Goal: Find specific page/section: Find specific page/section

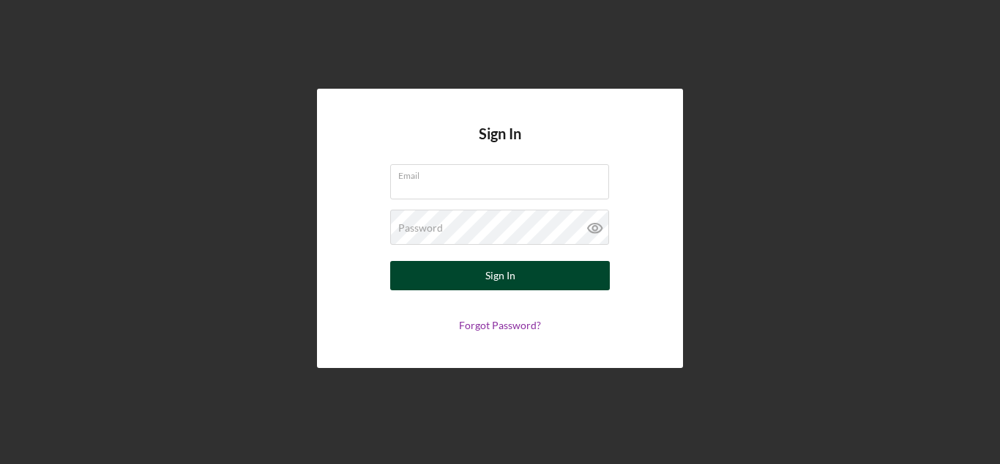
type input "[PERSON_NAME][EMAIL_ADDRESS][DOMAIN_NAME]"
click at [504, 275] on div "Sign In" at bounding box center [501, 275] width 30 height 29
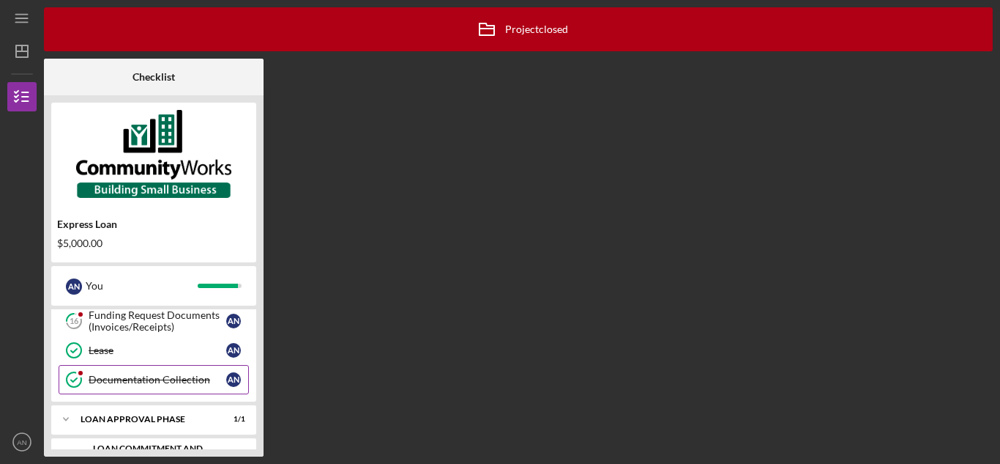
scroll to position [179, 0]
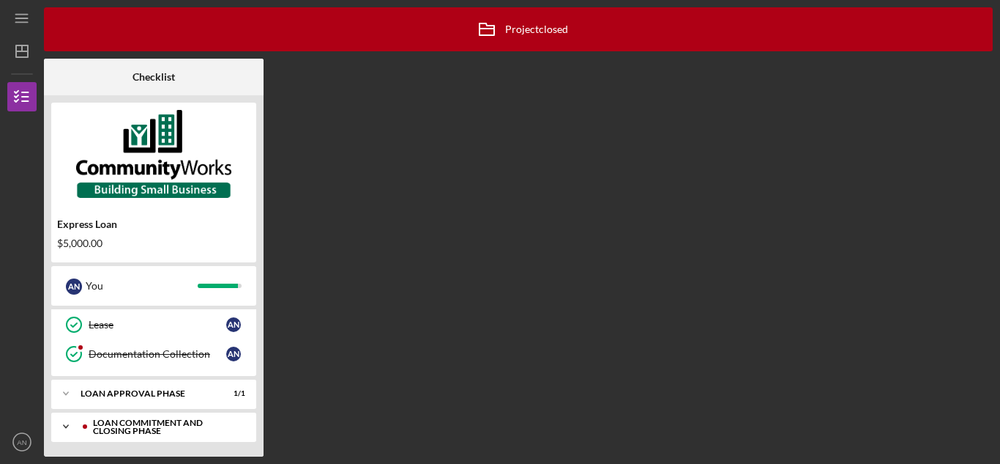
click at [176, 419] on div "Loan Commitment and Closing Phase" at bounding box center [165, 426] width 145 height 17
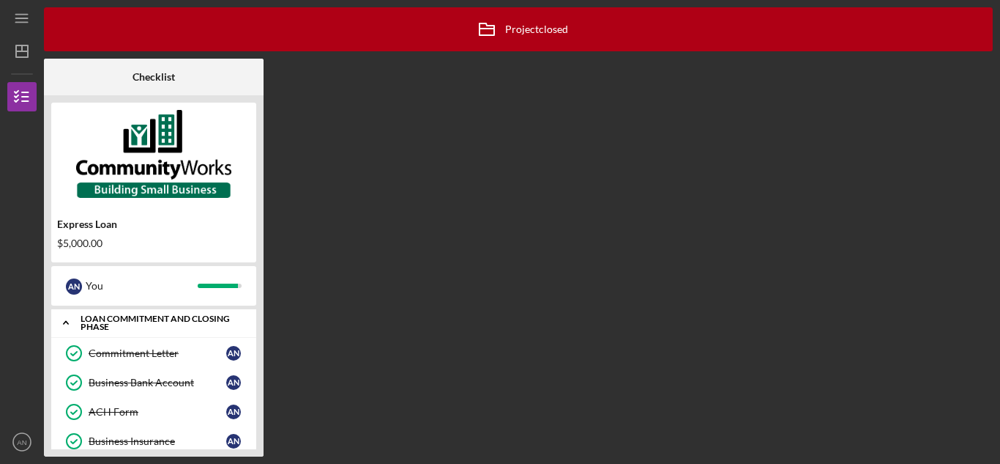
scroll to position [334, 0]
